Goal: Transaction & Acquisition: Obtain resource

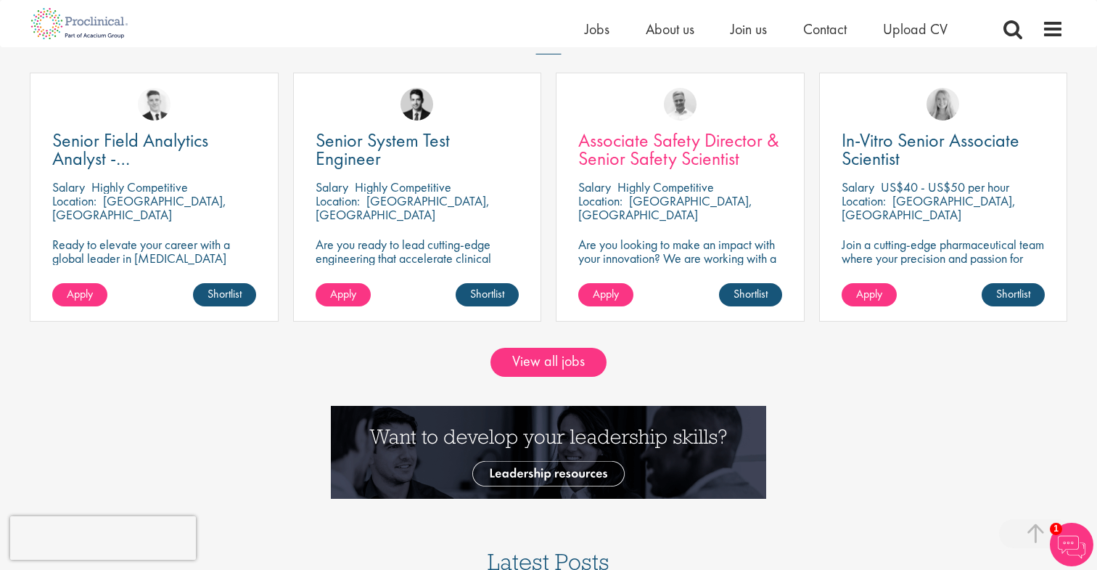
scroll to position [1339, 0]
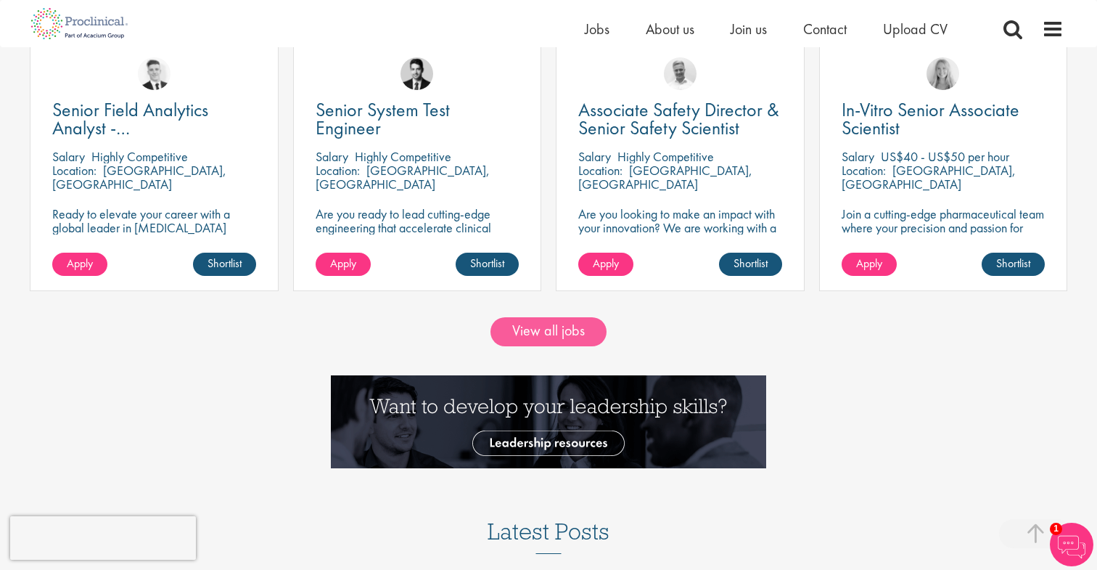
click at [560, 324] on link "View all jobs" at bounding box center [549, 331] width 116 height 29
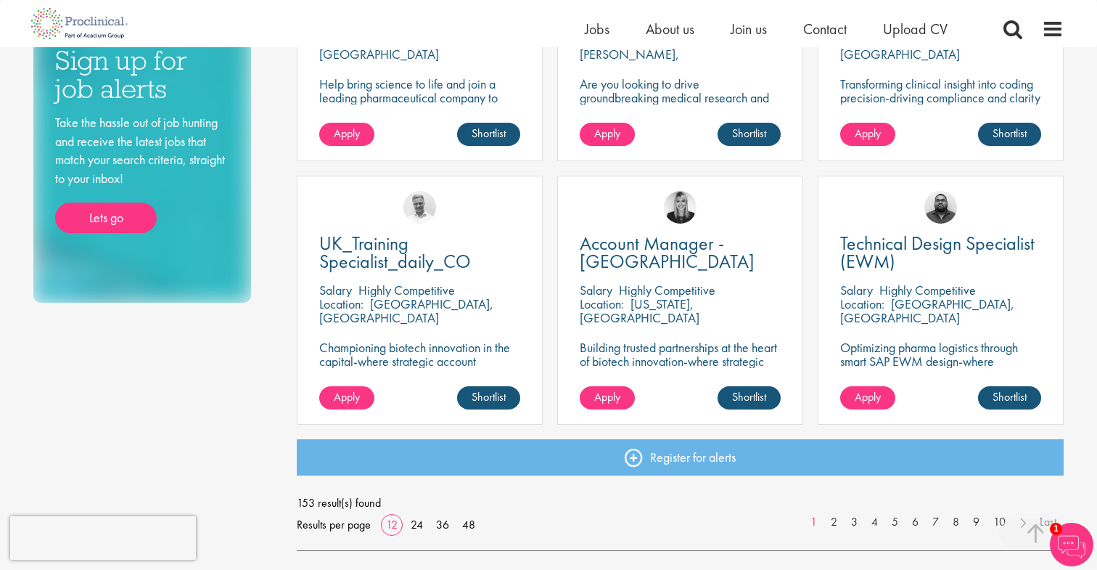
scroll to position [1149, 0]
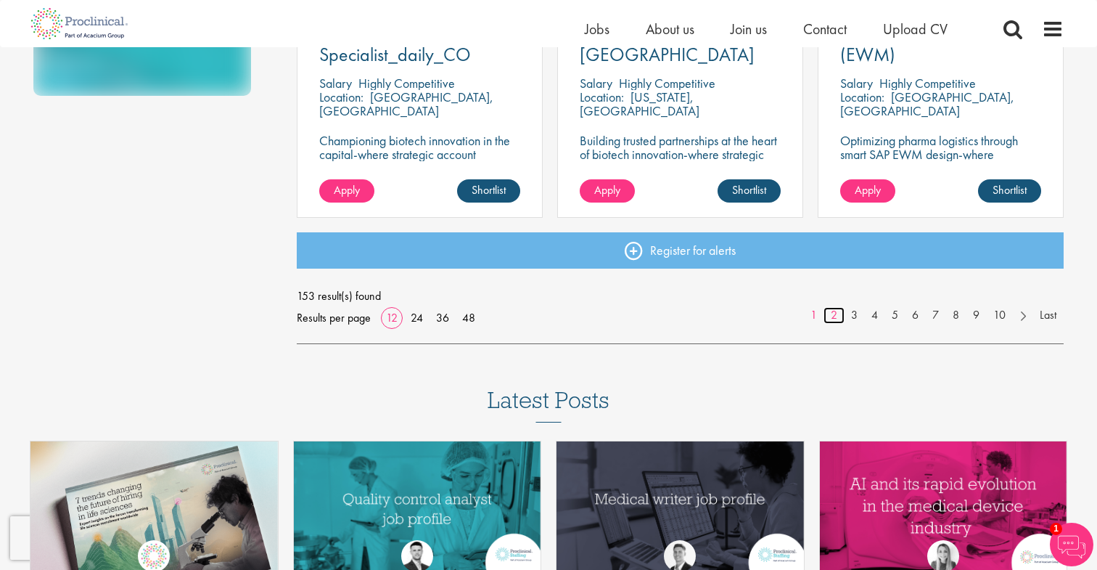
click at [834, 313] on link "2" at bounding box center [834, 315] width 21 height 17
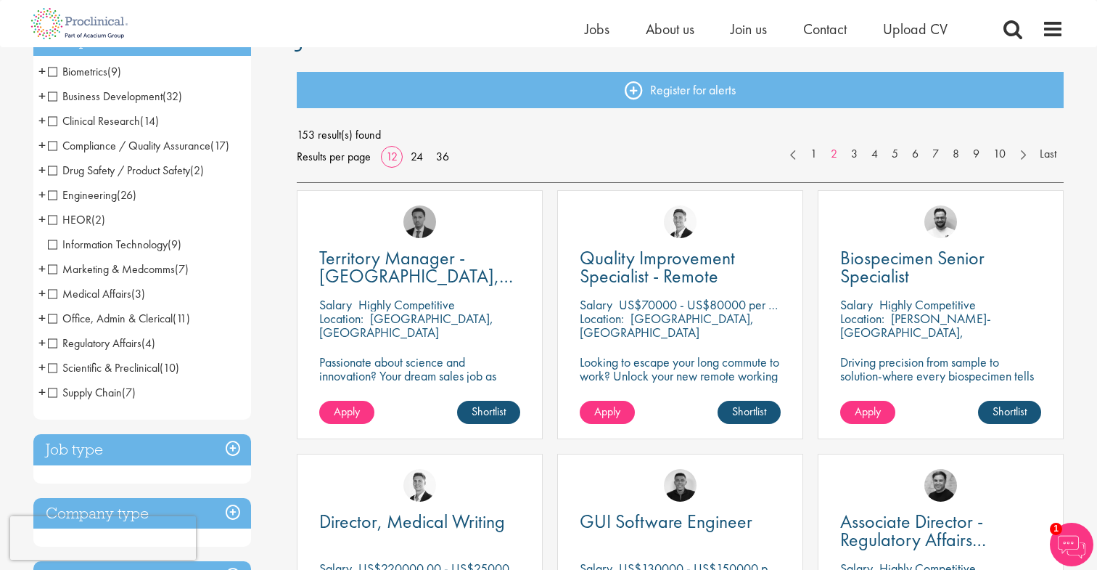
scroll to position [172, 0]
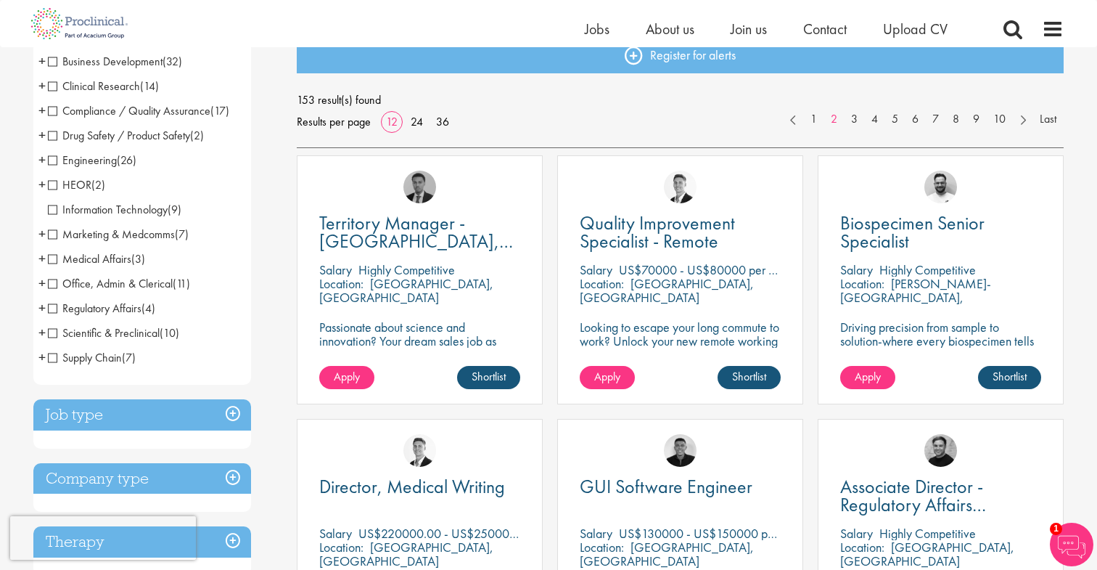
click at [54, 334] on span "Scientific & Preclinical" at bounding box center [104, 332] width 112 height 15
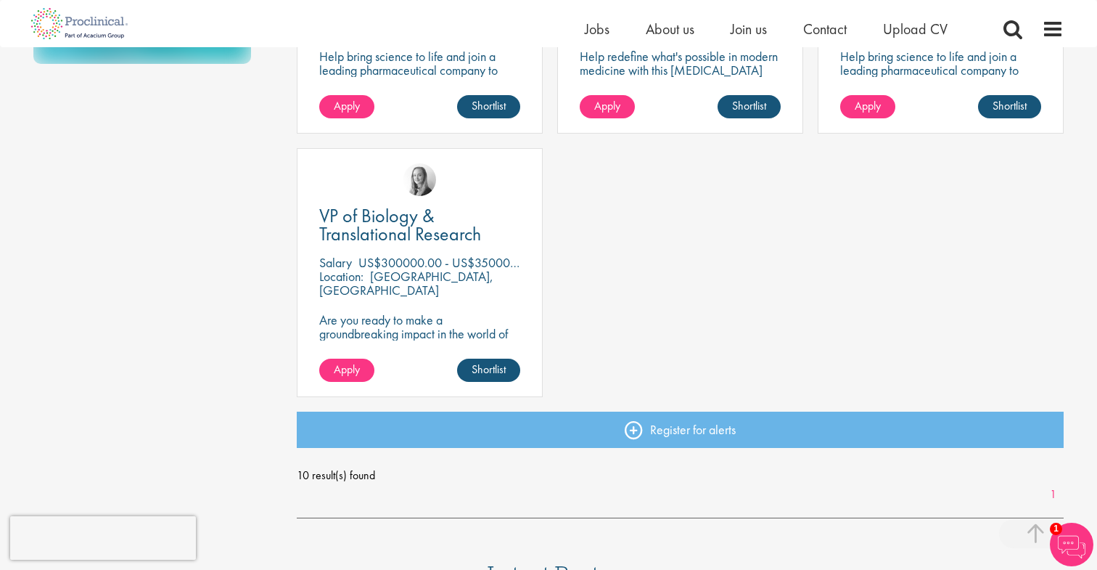
scroll to position [933, 0]
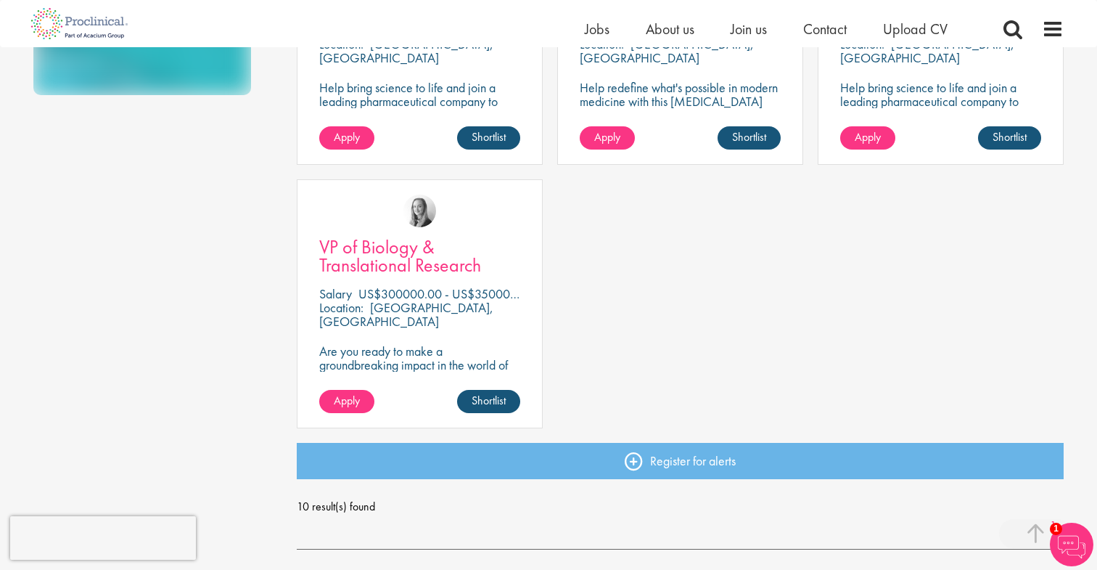
click at [391, 257] on span "VP of Biology & Translational Research" at bounding box center [400, 255] width 162 height 43
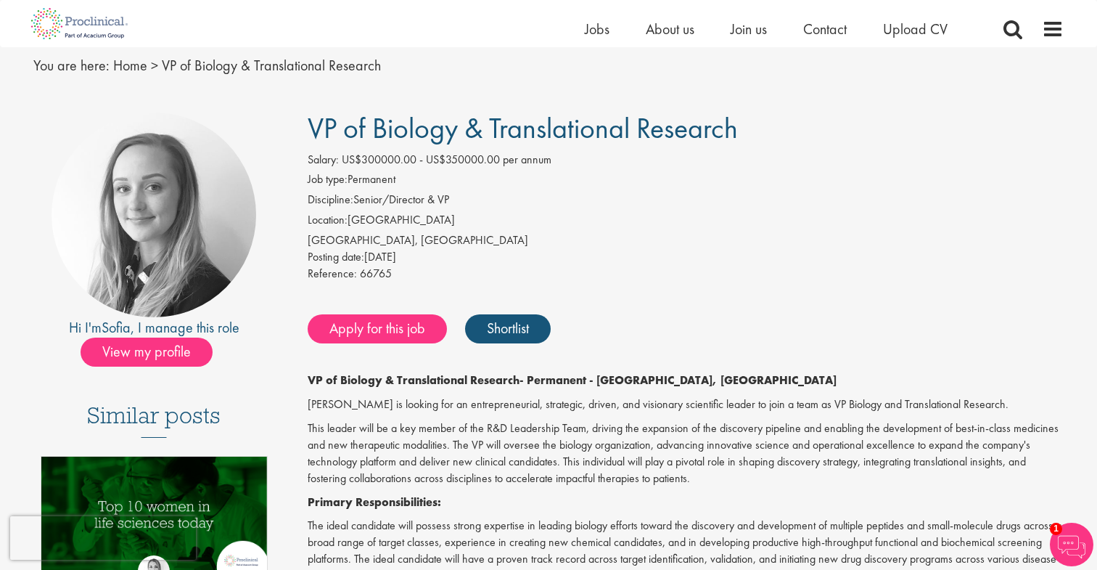
scroll to position [26, 0]
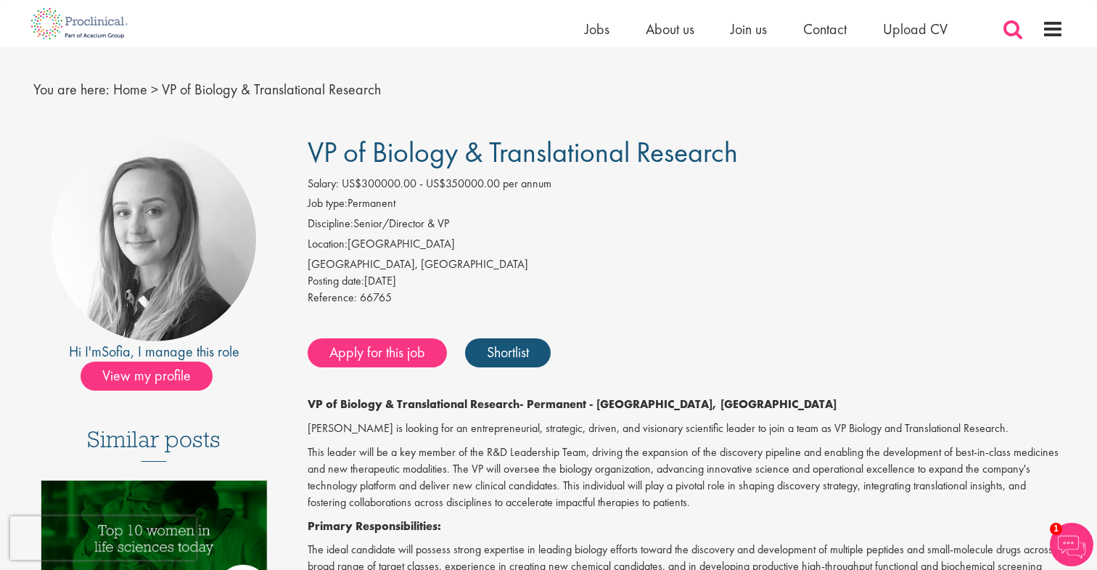
click at [1012, 24] on span at bounding box center [1013, 29] width 22 height 22
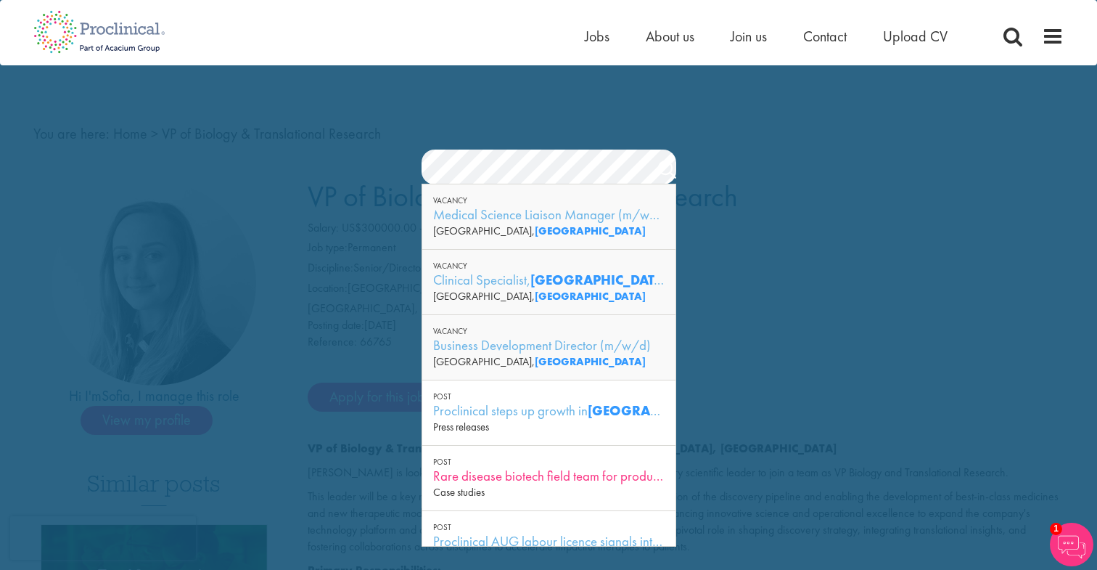
scroll to position [0, 0]
click at [485, 280] on div "Clinical Specialist, Germany - Cardiac" at bounding box center [548, 280] width 231 height 18
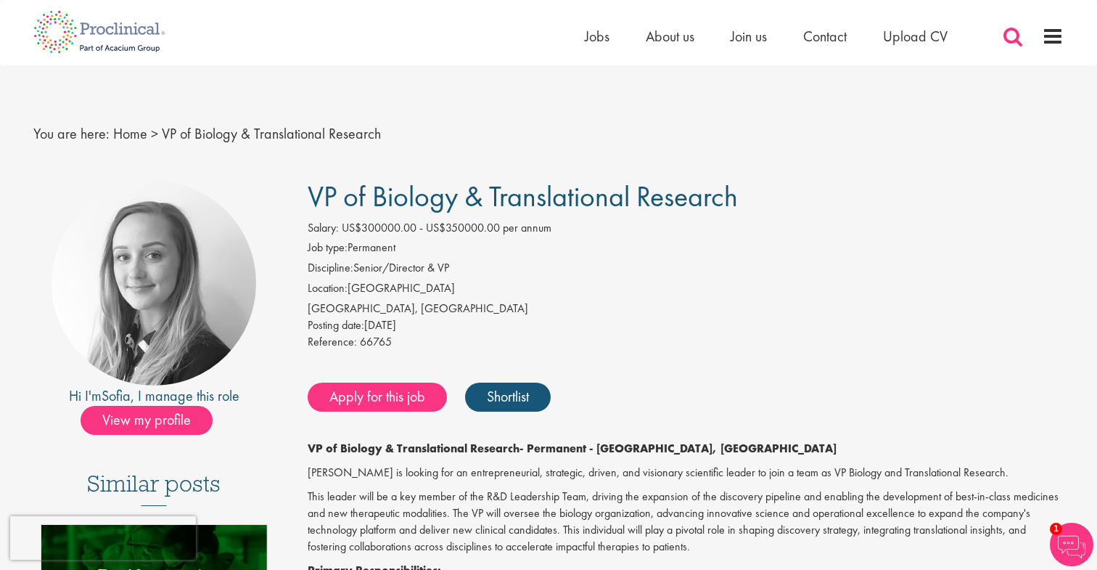
click at [1012, 35] on span at bounding box center [1013, 36] width 22 height 22
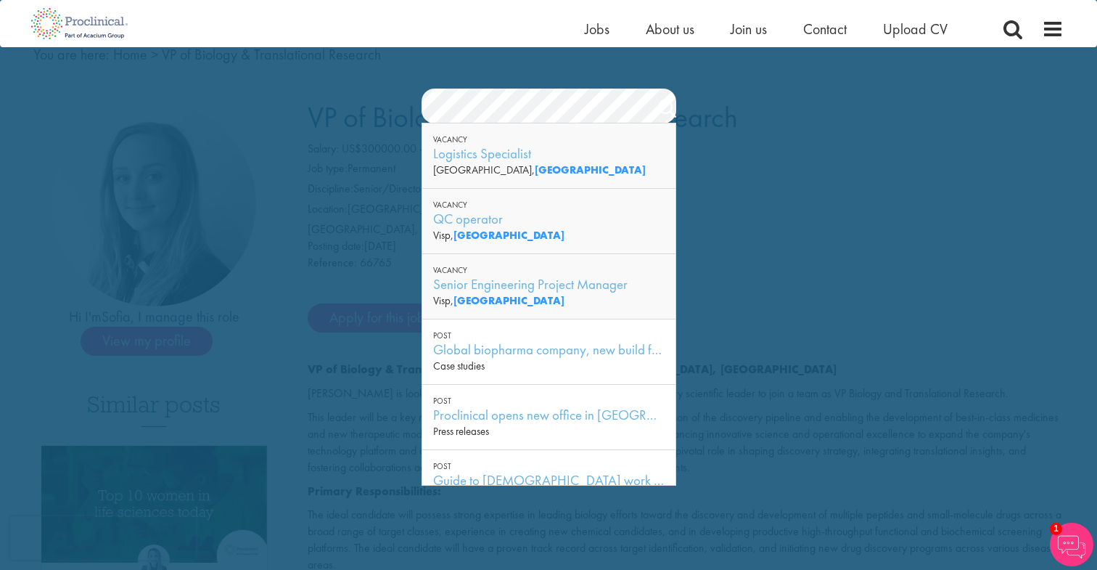
click at [403, 105] on section "Jobs Search" at bounding box center [548, 106] width 1097 height 35
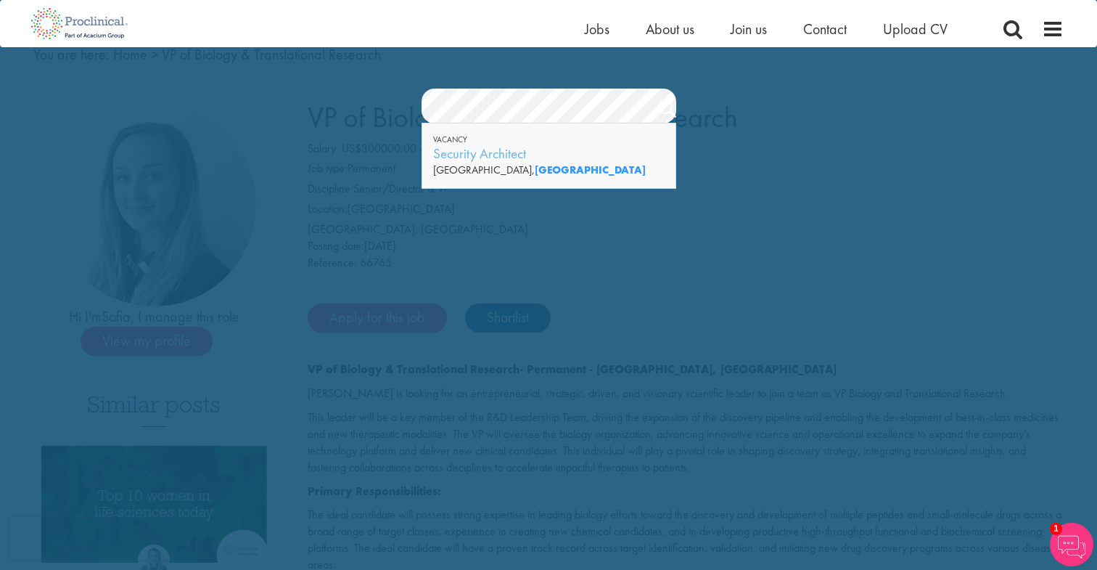
click at [398, 107] on section "Jobs Search" at bounding box center [548, 106] width 1097 height 35
click at [403, 107] on section "Jobs Search" at bounding box center [548, 106] width 1097 height 35
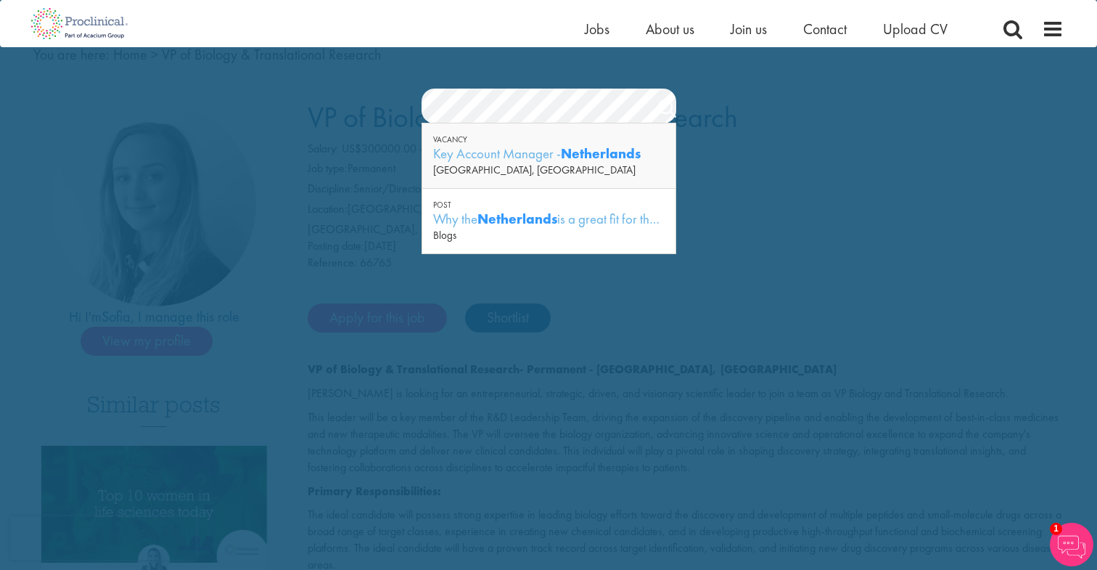
click at [332, 104] on section "Jobs Search" at bounding box center [548, 106] width 1097 height 35
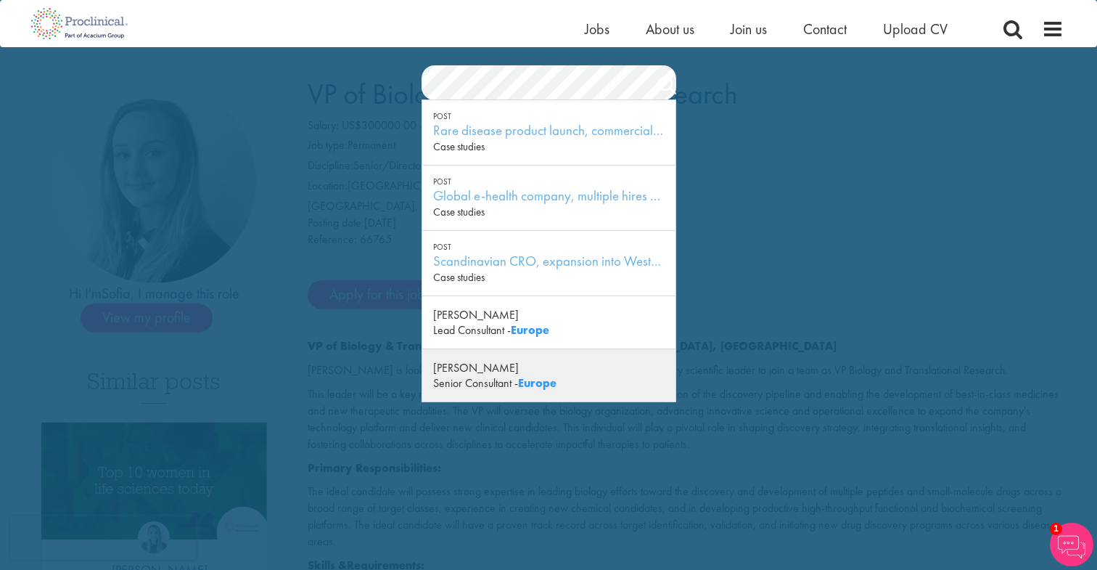
scroll to position [66, 0]
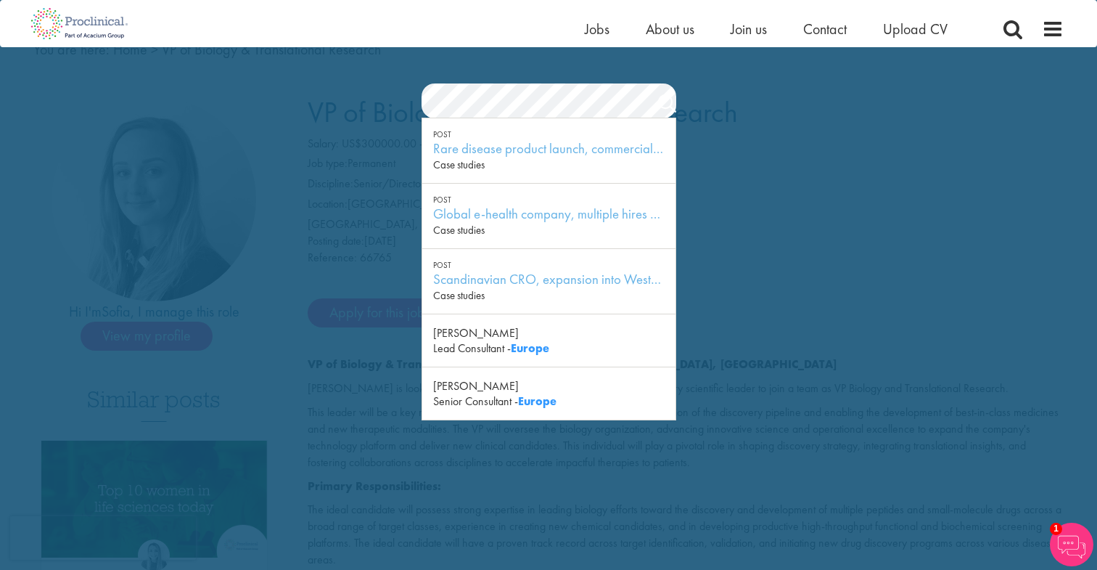
click at [394, 97] on section "Jobs Search" at bounding box center [548, 100] width 1097 height 35
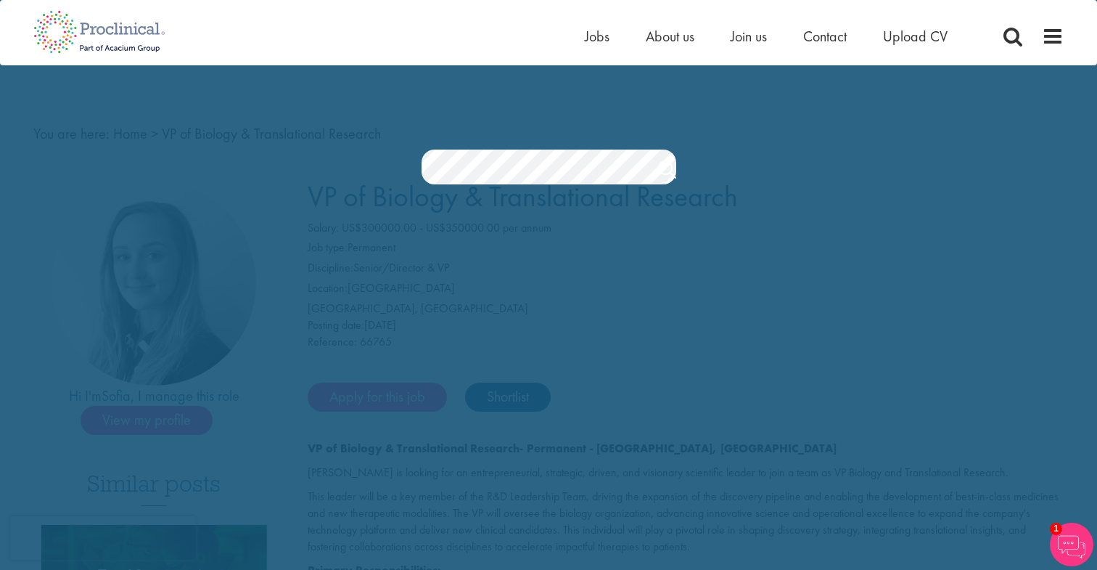
scroll to position [0, 0]
click at [921, 33] on span "Upload CV" at bounding box center [915, 36] width 65 height 19
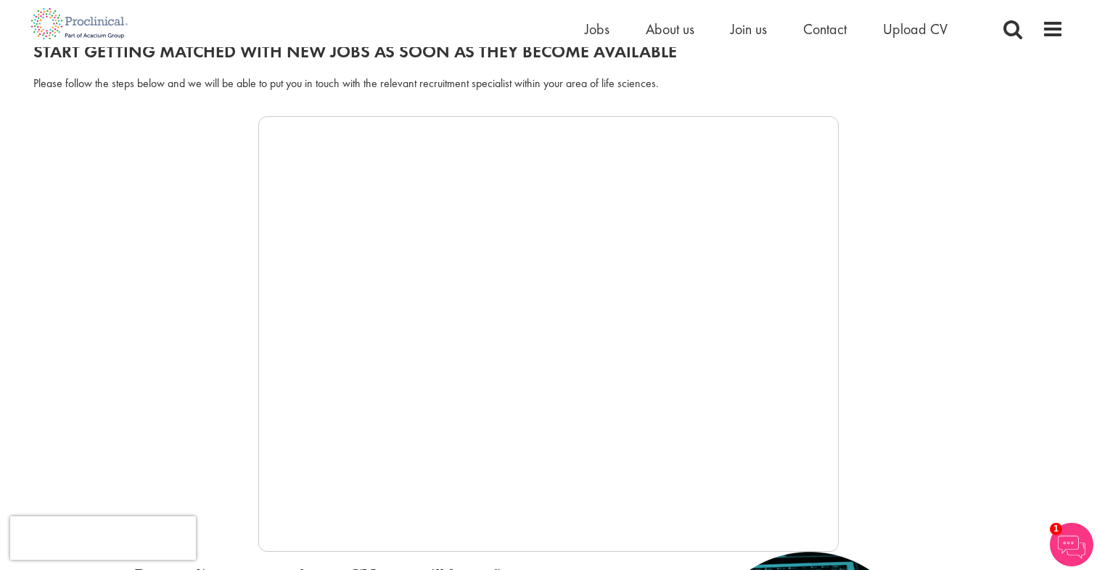
scroll to position [262, 0]
